Goal: Transaction & Acquisition: Purchase product/service

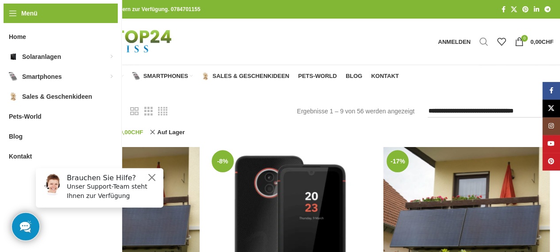
click at [484, 44] on span "Suche" at bounding box center [483, 41] width 9 height 9
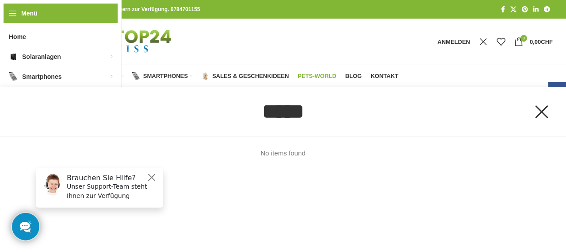
type input "*****"
click at [324, 77] on span "Pets-World" at bounding box center [317, 76] width 38 height 7
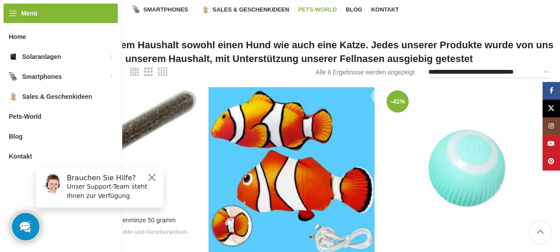
scroll to position [67, 0]
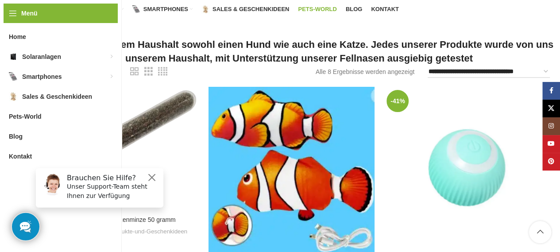
click at [114, 71] on span "24" at bounding box center [110, 70] width 7 height 7
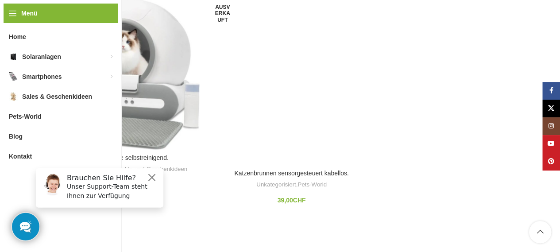
scroll to position [635, 0]
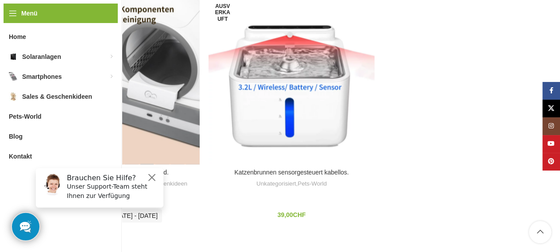
click at [144, 107] on div "Smarte Katzentoilette selbstreinigend." at bounding box center [146, 81] width 15 height 166
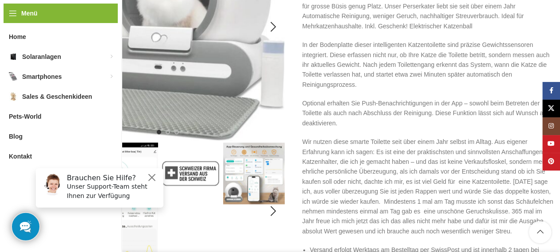
scroll to position [213, 0]
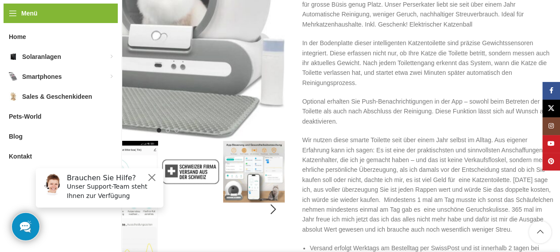
click at [148, 148] on img "2 / 11" at bounding box center [126, 209] width 61 height 137
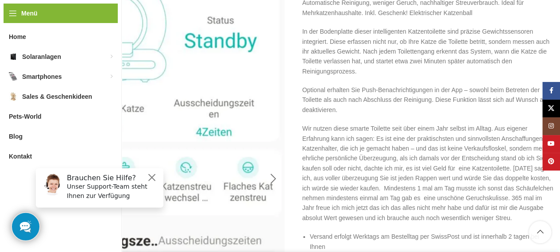
scroll to position [222, 0]
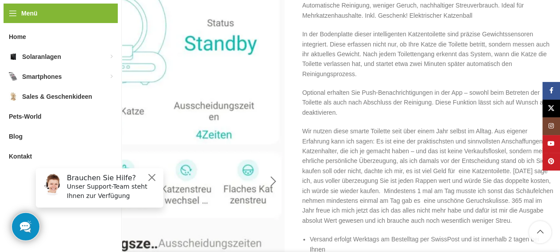
click at [275, 177] on div "Next slide" at bounding box center [273, 181] width 22 height 22
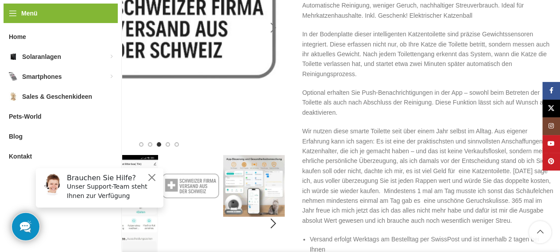
click at [275, 177] on img "4 / 11" at bounding box center [253, 185] width 61 height 61
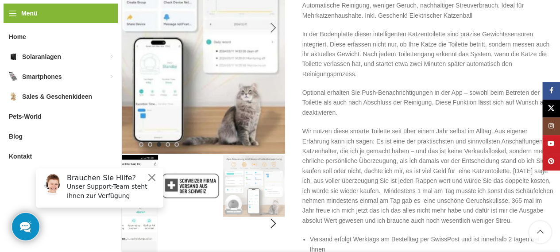
click at [275, 177] on img "4 / 11" at bounding box center [253, 185] width 61 height 61
click at [273, 219] on div "Next slide" at bounding box center [273, 223] width 22 height 22
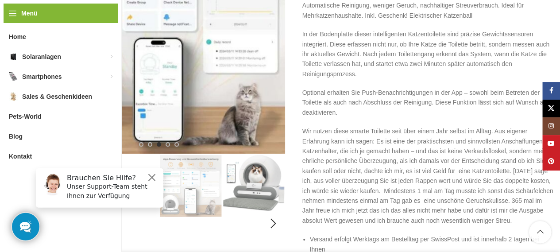
click at [271, 205] on img "5 / 11" at bounding box center [253, 183] width 61 height 56
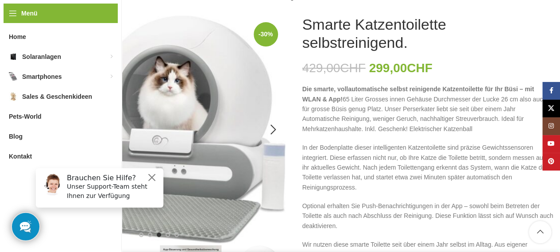
scroll to position [108, 0]
